Goal: Information Seeking & Learning: Learn about a topic

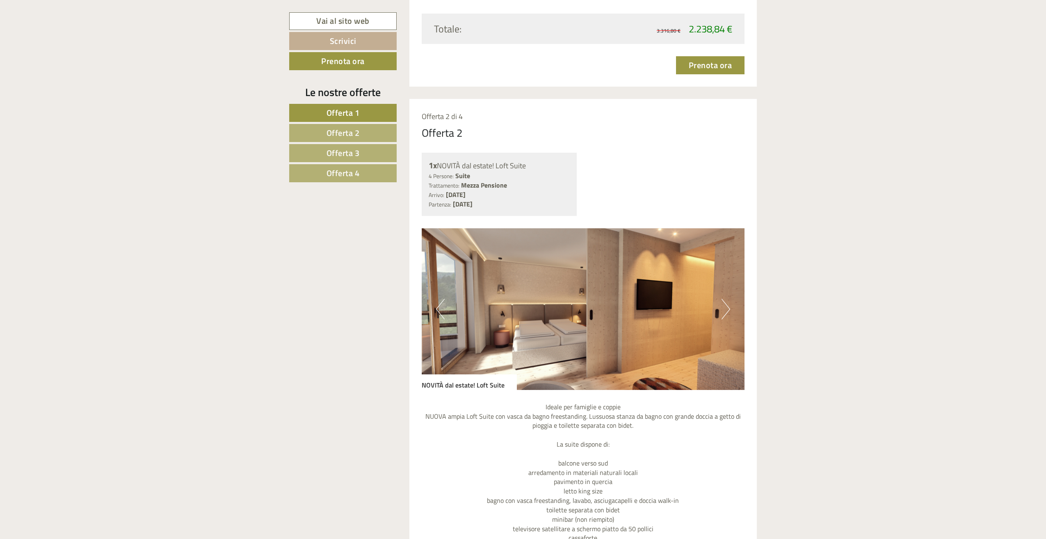
scroll to position [1395, 0]
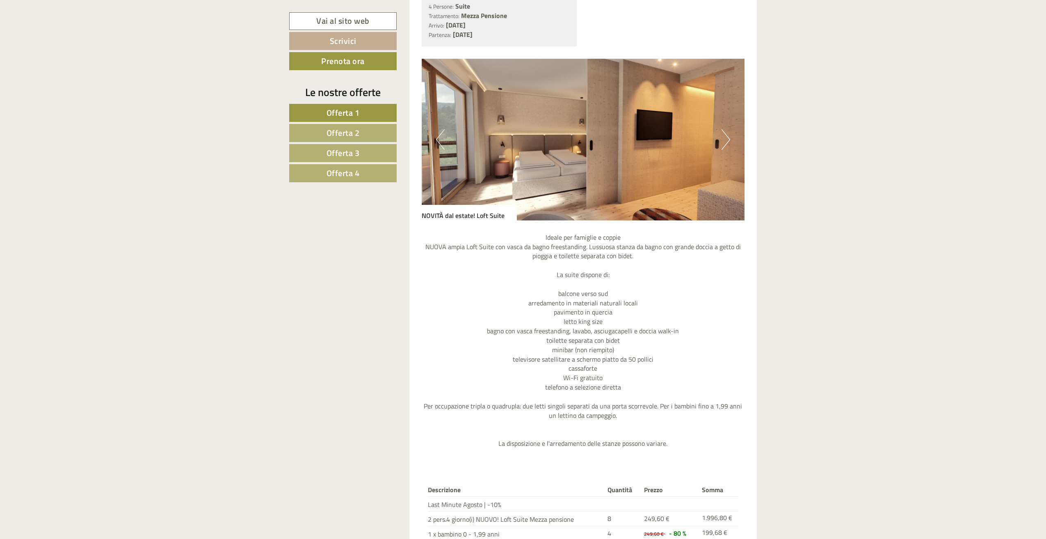
click at [345, 140] on link "Offerta 2" at bounding box center [342, 133] width 107 height 18
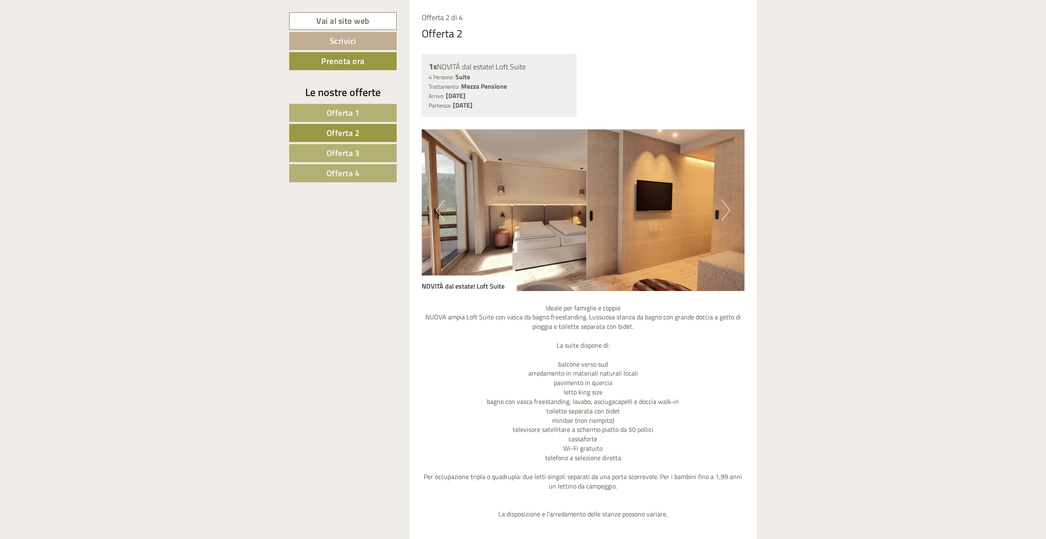
click at [344, 151] on span "Offerta 3" at bounding box center [343, 152] width 33 height 13
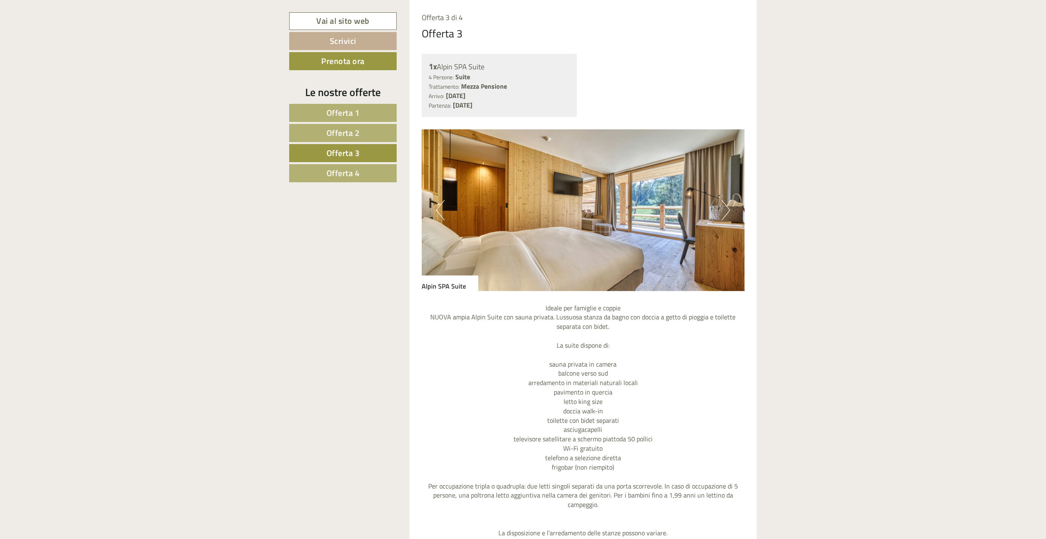
click at [344, 169] on span "Offerta 4" at bounding box center [343, 173] width 33 height 13
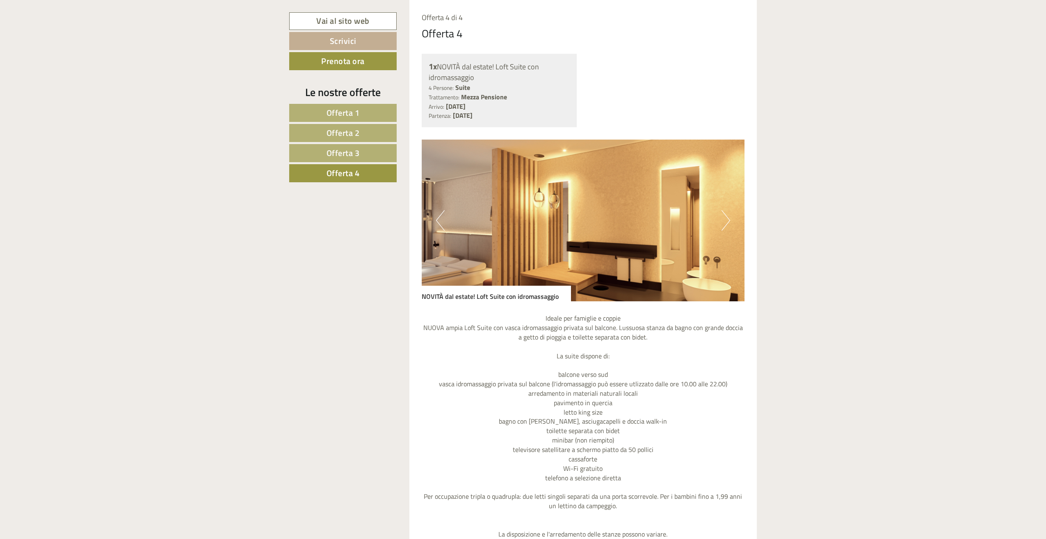
click at [342, 158] on span "Offerta 3" at bounding box center [343, 152] width 33 height 13
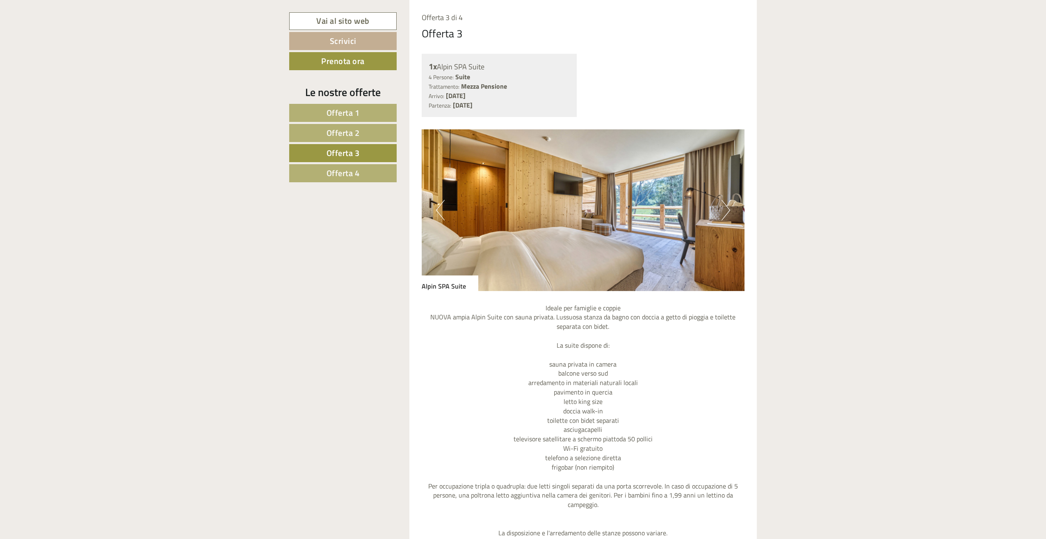
click at [335, 126] on span "Offerta 2" at bounding box center [343, 132] width 33 height 13
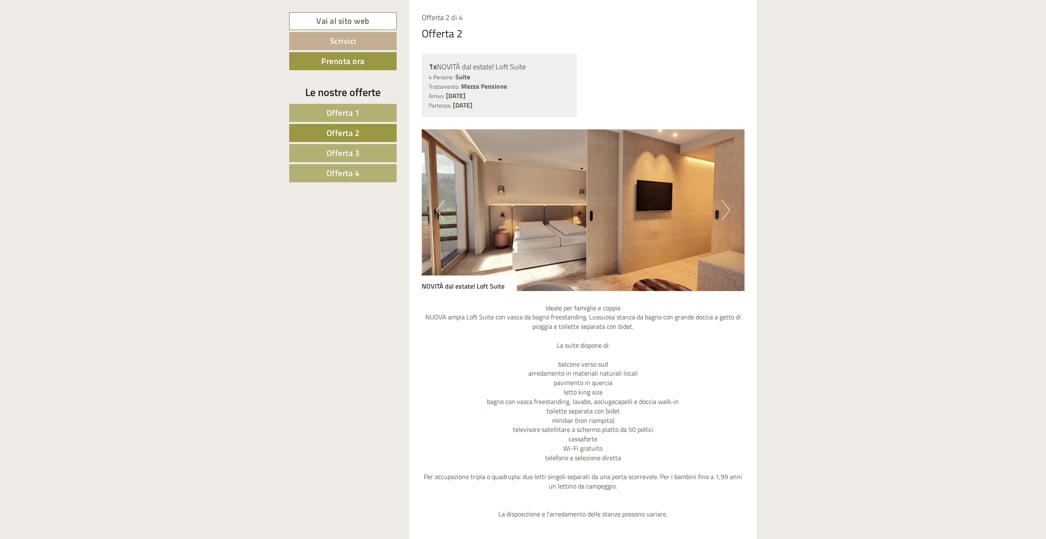
scroll to position [663, 0]
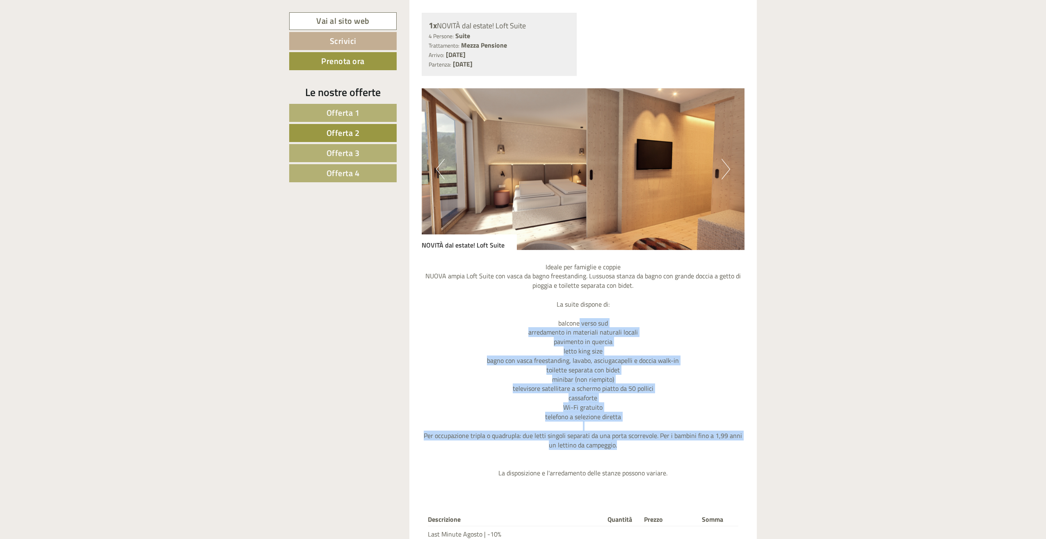
drag, startPoint x: 580, startPoint y: 322, endPoint x: 659, endPoint y: 444, distance: 145.7
click at [659, 444] on p "Ideale per famiglie e coppie NUOVA ampia Loft Suite con vasca da bagno freestan…" at bounding box center [583, 369] width 323 height 215
click at [659, 445] on p "Ideale per famiglie e coppie NUOVA ampia Loft Suite con vasca da bagno freestan…" at bounding box center [583, 369] width 323 height 215
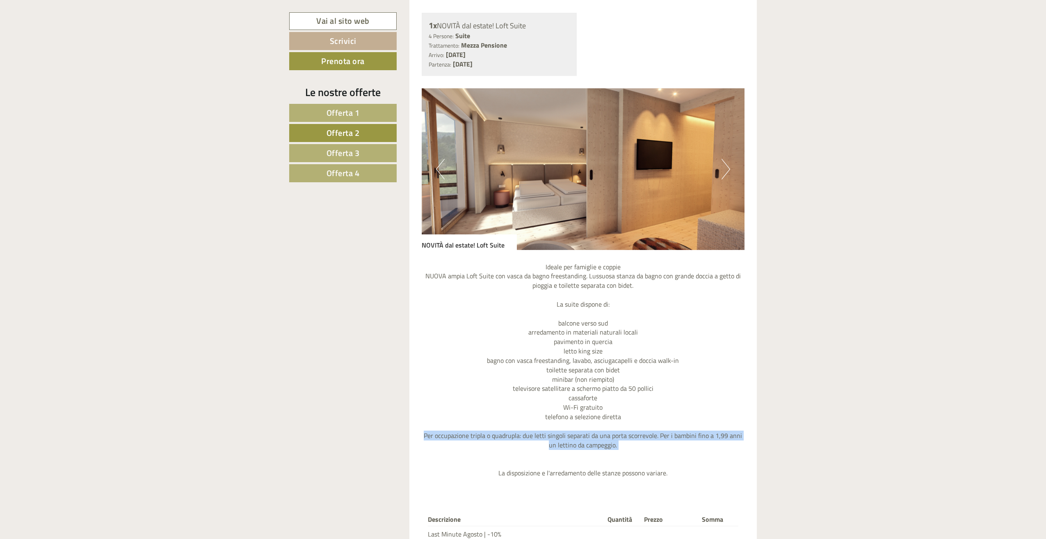
click at [659, 445] on p "Ideale per famiglie e coppie NUOVA ampia Loft Suite con vasca da bagno freestan…" at bounding box center [583, 369] width 323 height 215
click at [571, 372] on p "Ideale per famiglie e coppie NUOVA ampia Loft Suite con vasca da bagno freestan…" at bounding box center [583, 369] width 323 height 215
